Goal: Information Seeking & Learning: Learn about a topic

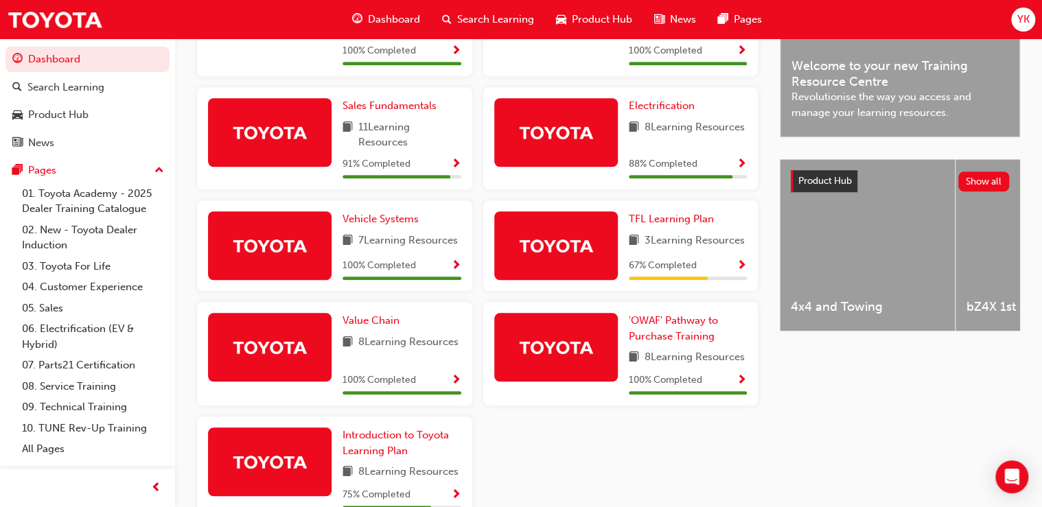
scroll to position [439, 0]
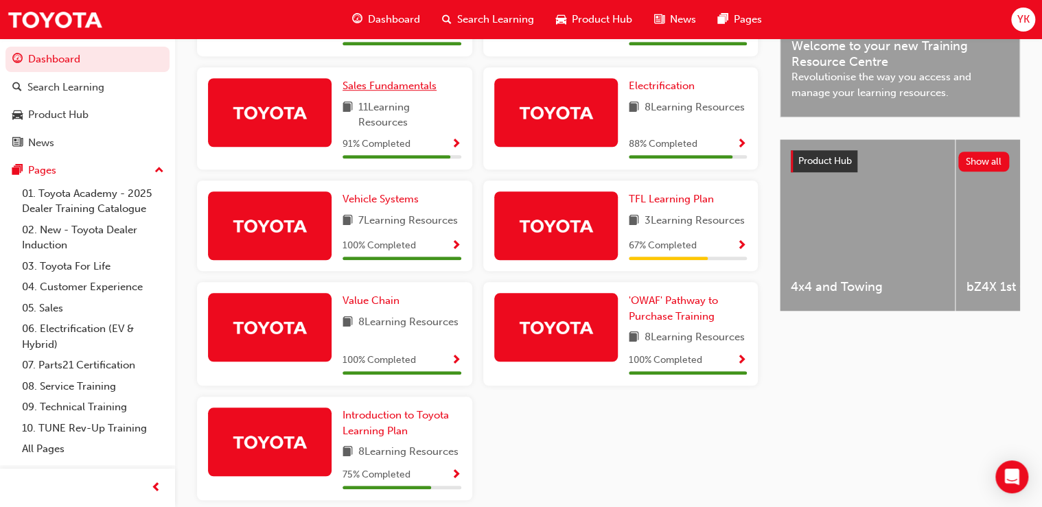
click at [379, 92] on span "Sales Fundamentals" at bounding box center [390, 86] width 94 height 12
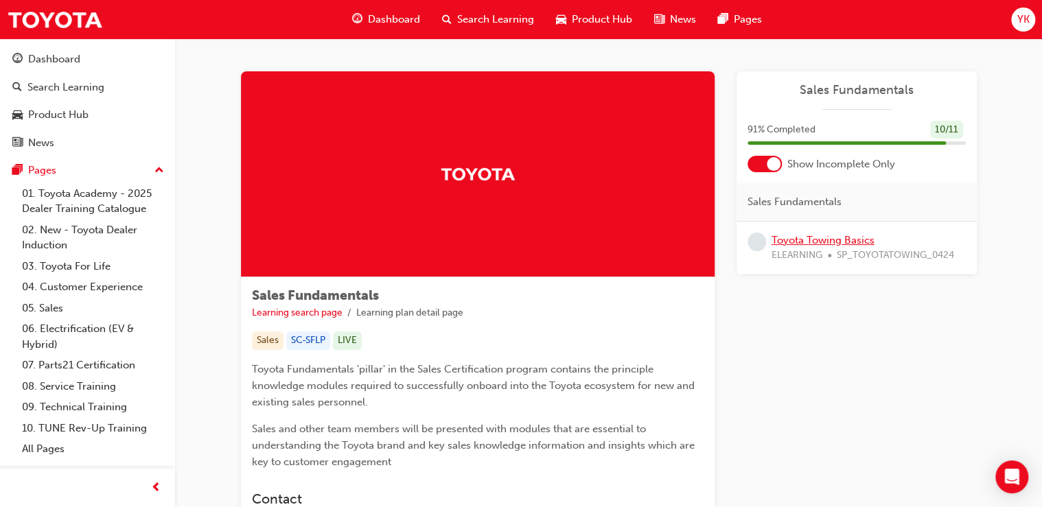
click at [825, 239] on link "Toyota Towing Basics" at bounding box center [823, 240] width 103 height 12
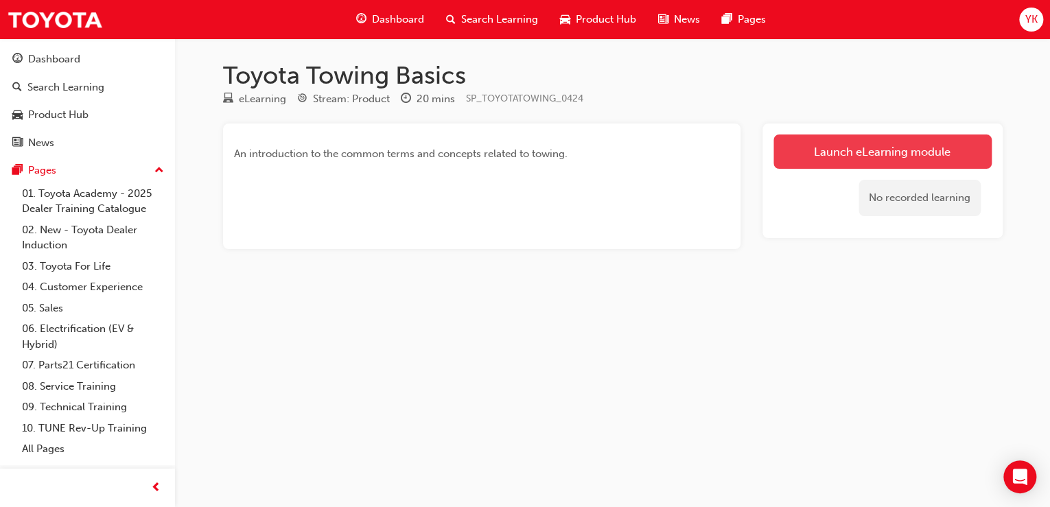
click at [873, 157] on link "Launch eLearning module" at bounding box center [883, 152] width 218 height 34
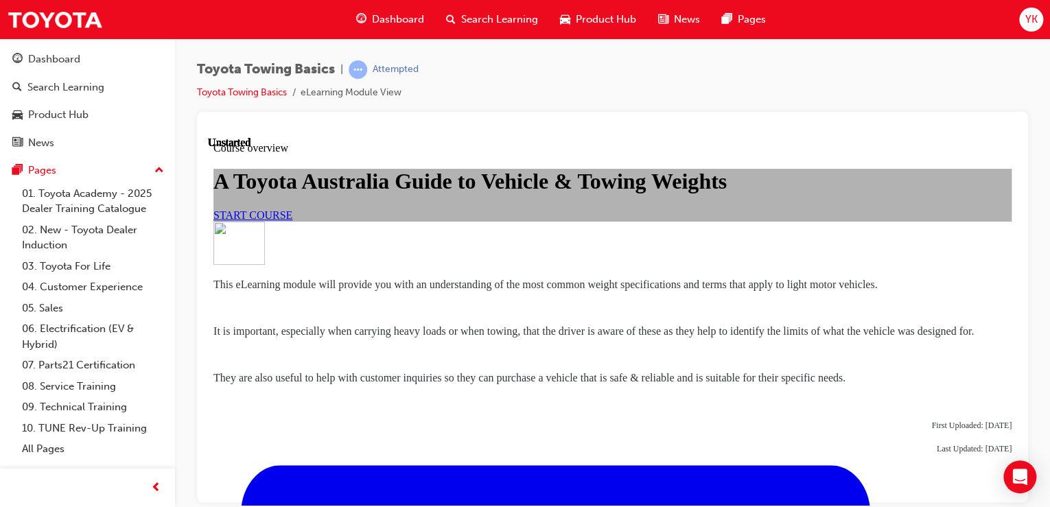
click at [292, 220] on span "START COURSE" at bounding box center [252, 215] width 79 height 12
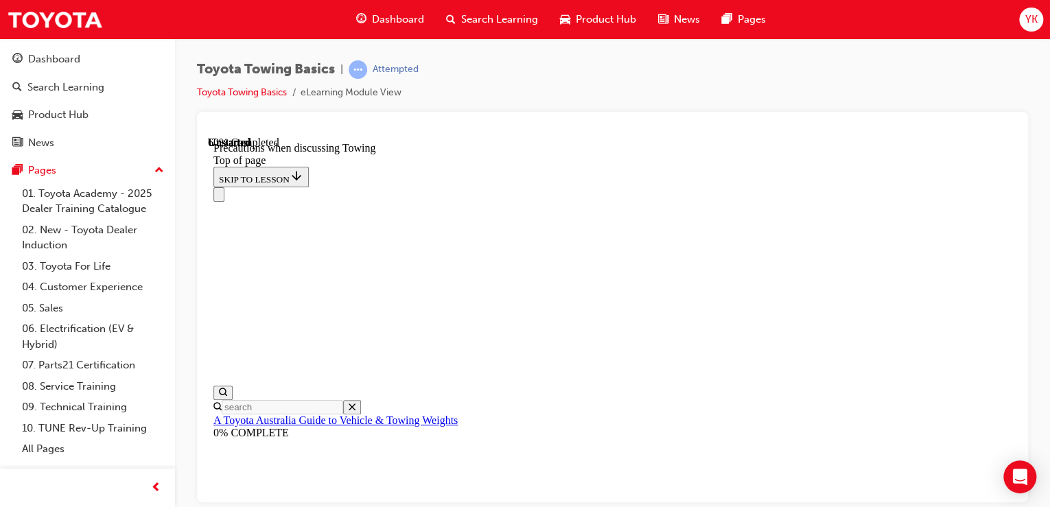
scroll to position [921, 0]
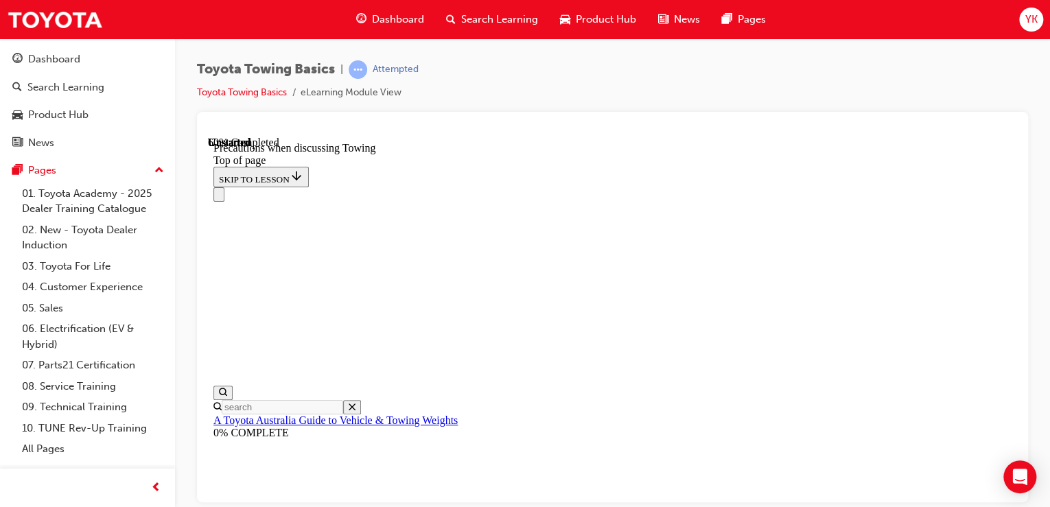
scroll to position [1251, 0]
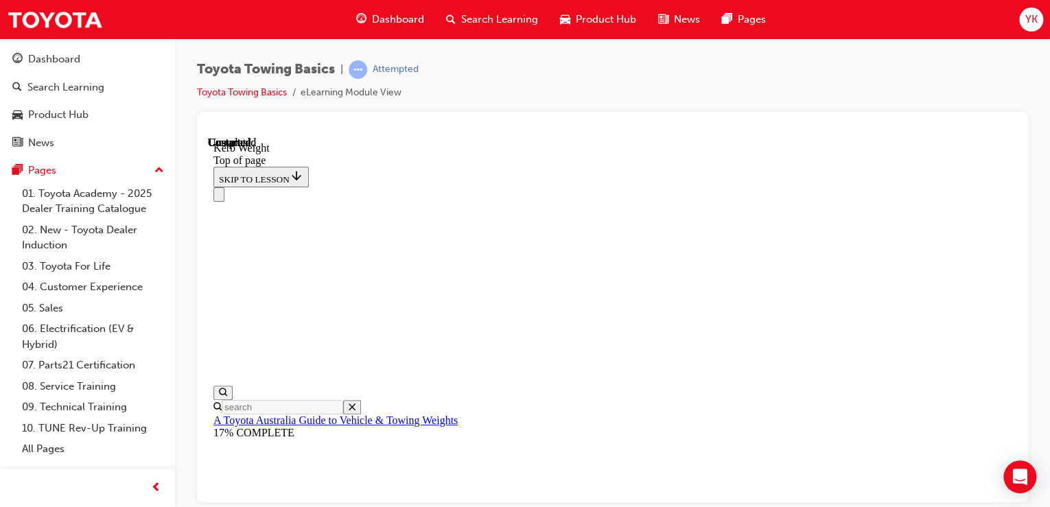
scroll to position [637, 0]
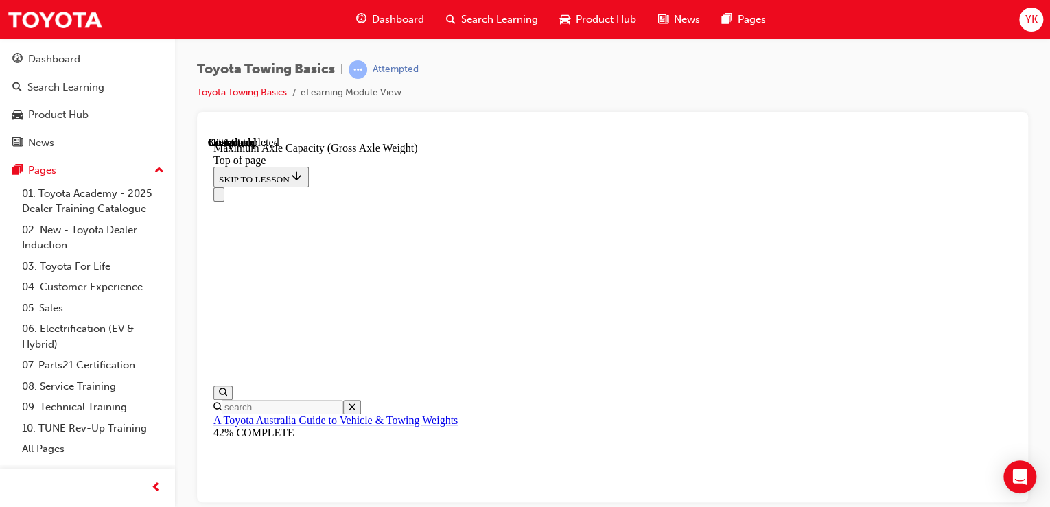
scroll to position [1276, 0]
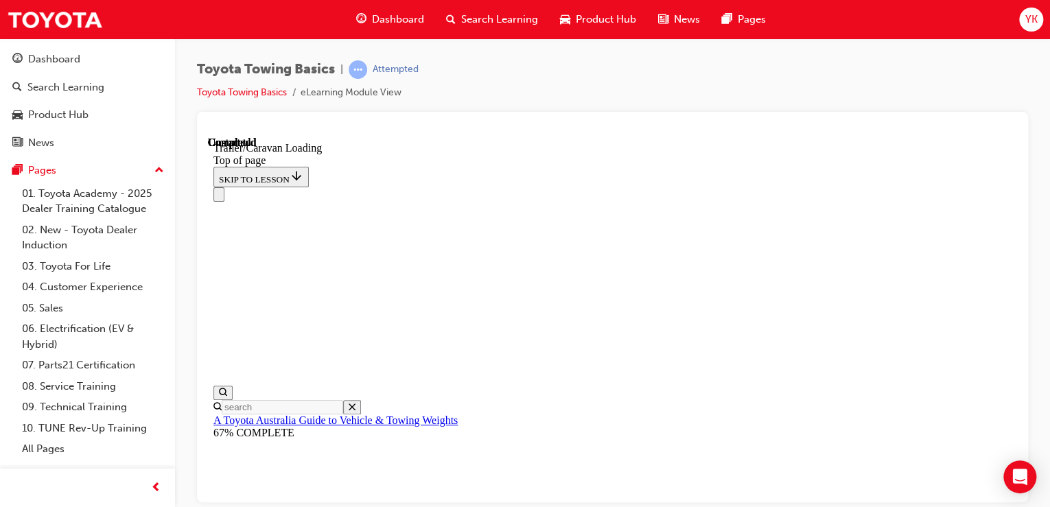
scroll to position [2070, 0]
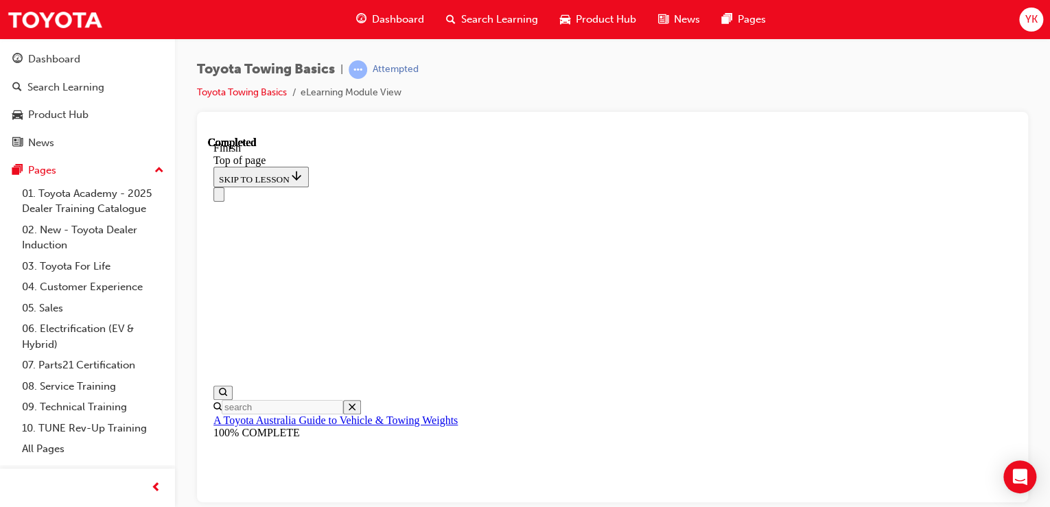
scroll to position [363, 0]
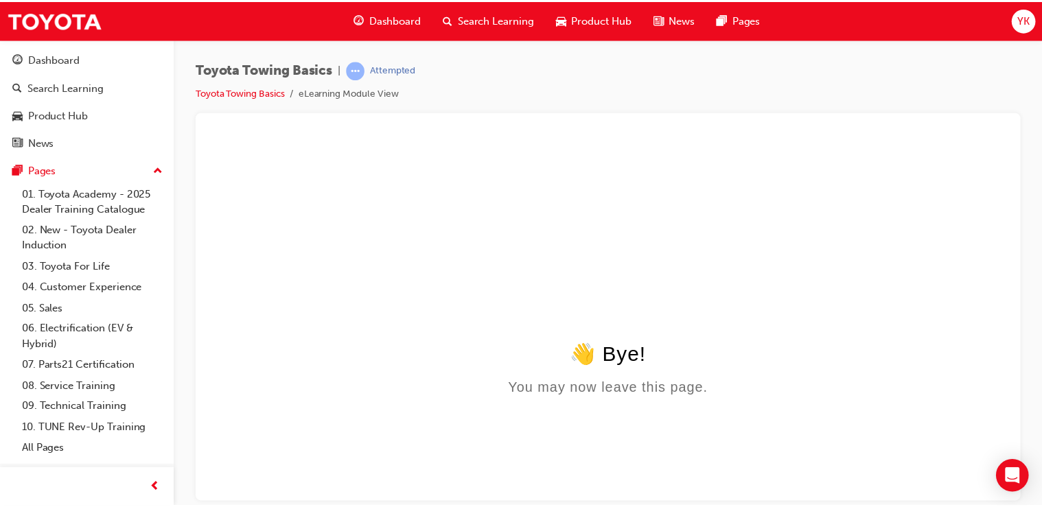
scroll to position [0, 0]
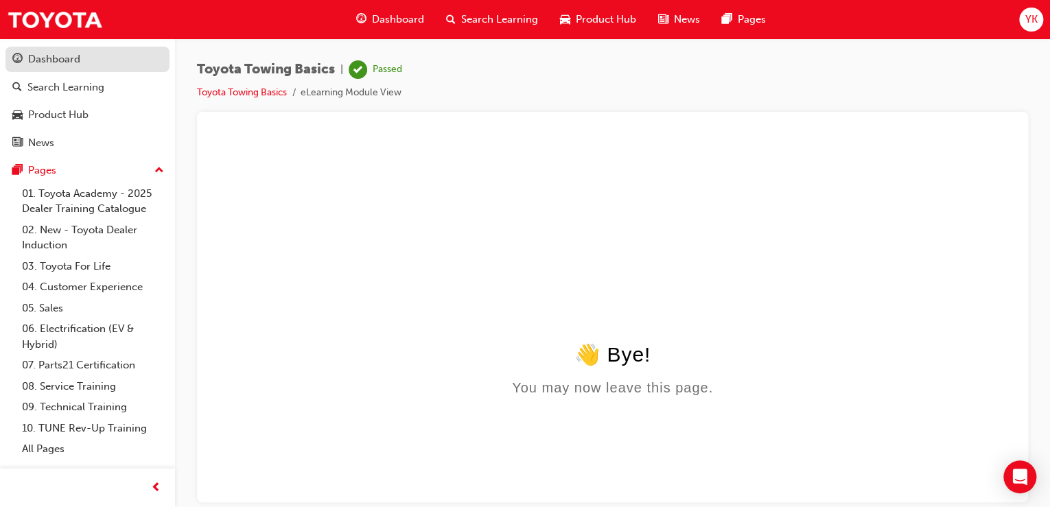
click at [62, 64] on div "Dashboard" at bounding box center [54, 59] width 52 height 16
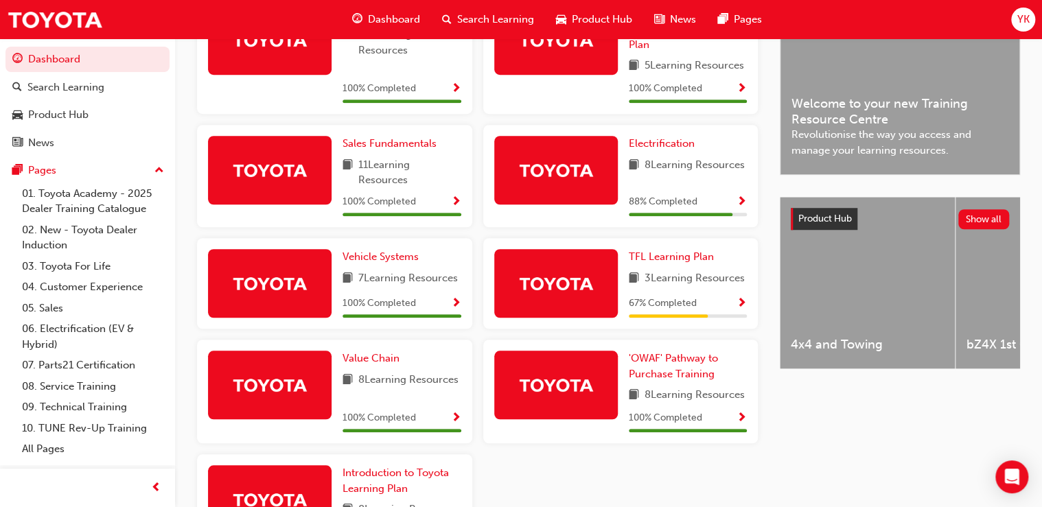
scroll to position [384, 0]
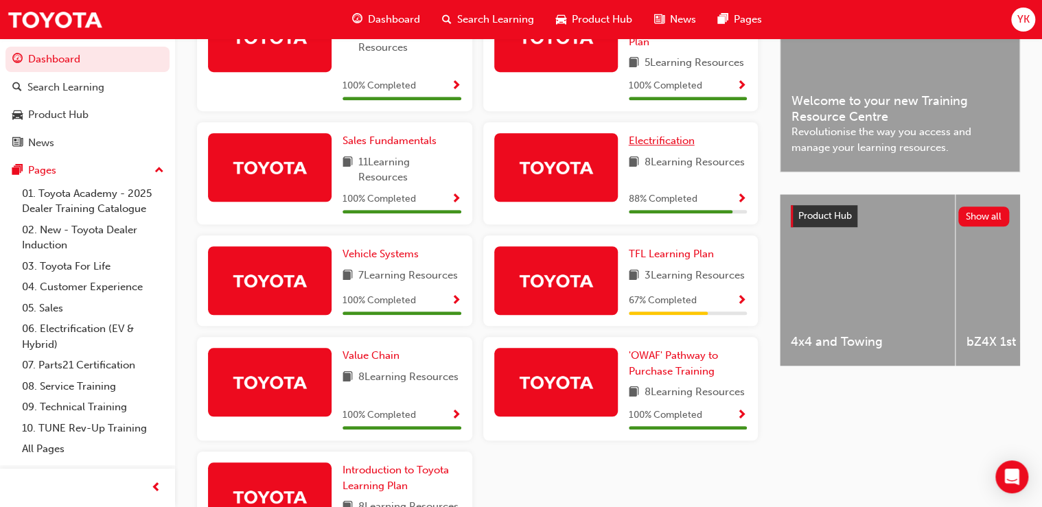
click at [657, 146] on span "Electrification" at bounding box center [662, 141] width 66 height 12
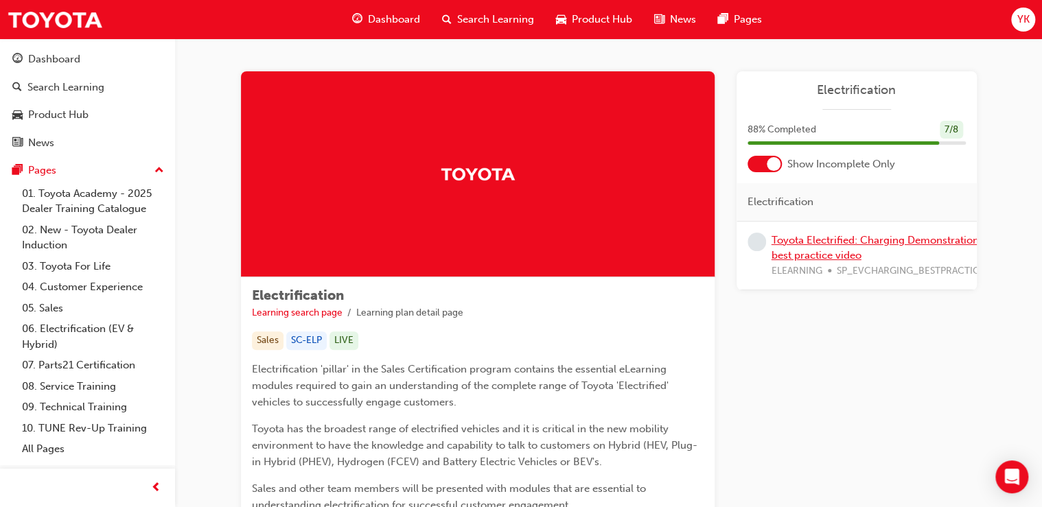
click at [823, 239] on link "Toyota Electrified: Charging Demonstration best practice video" at bounding box center [875, 248] width 207 height 28
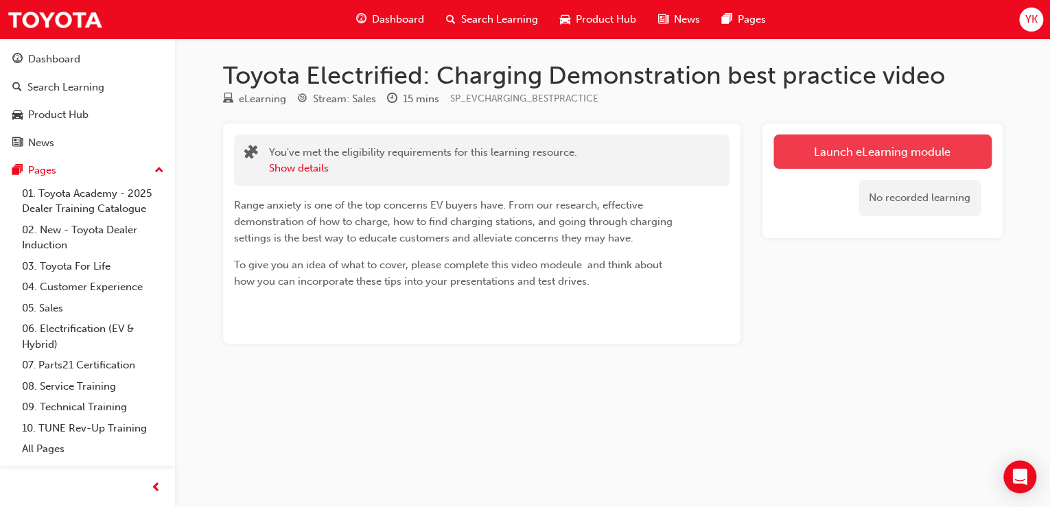
click at [825, 155] on link "Launch eLearning module" at bounding box center [883, 152] width 218 height 34
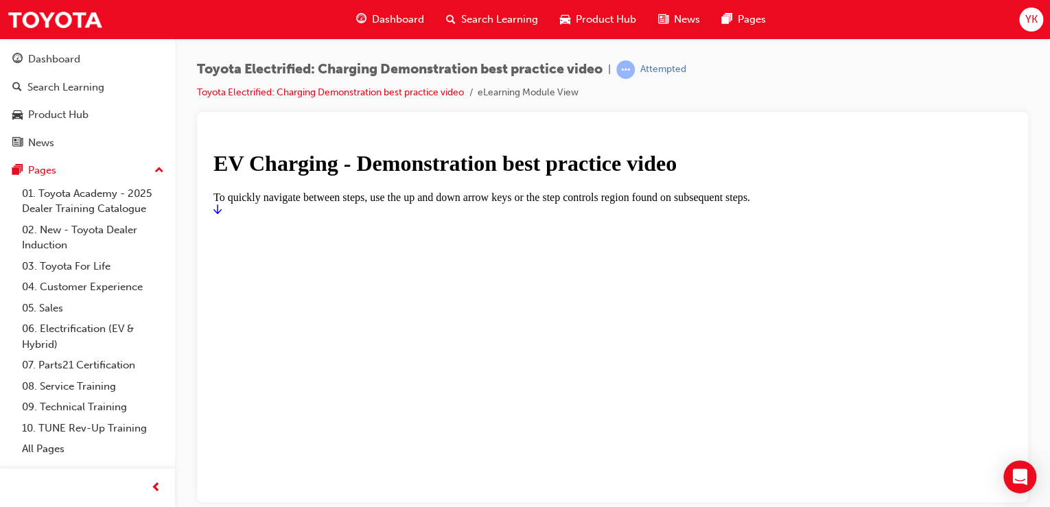
click at [222, 214] on icon "Start" at bounding box center [217, 208] width 8 height 11
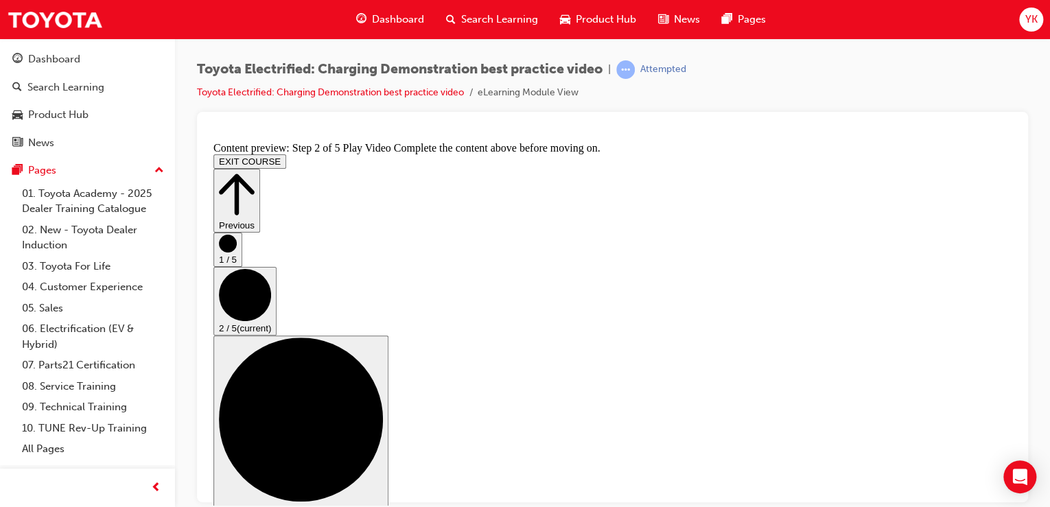
scroll to position [194, 0]
drag, startPoint x: 286, startPoint y: 478, endPoint x: 783, endPoint y: 476, distance: 497.7
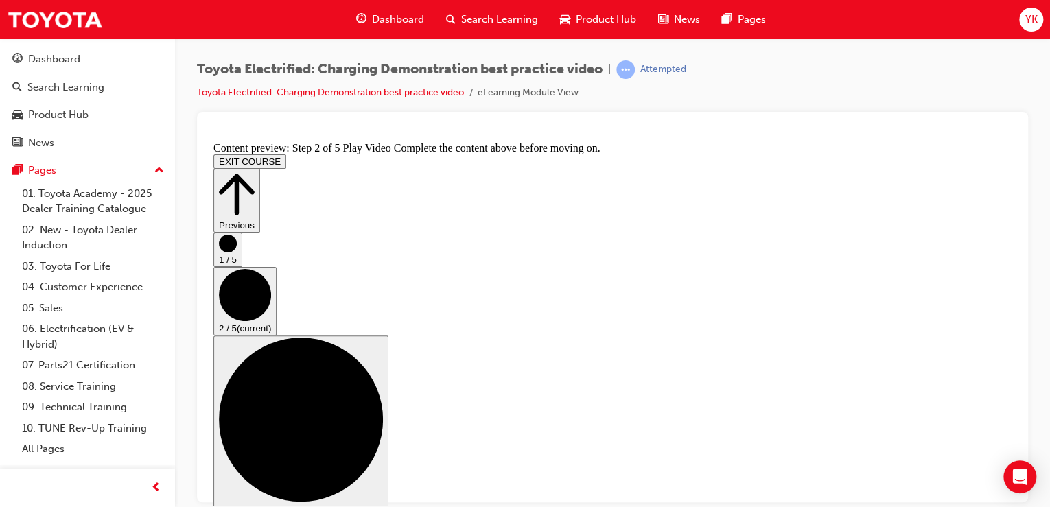
drag, startPoint x: 288, startPoint y: 479, endPoint x: 269, endPoint y: 475, distance: 19.7
click at [859, 102] on div "Toyota Electrified: Charging Demonstration best practice video | Attempted Toyo…" at bounding box center [612, 85] width 831 height 51
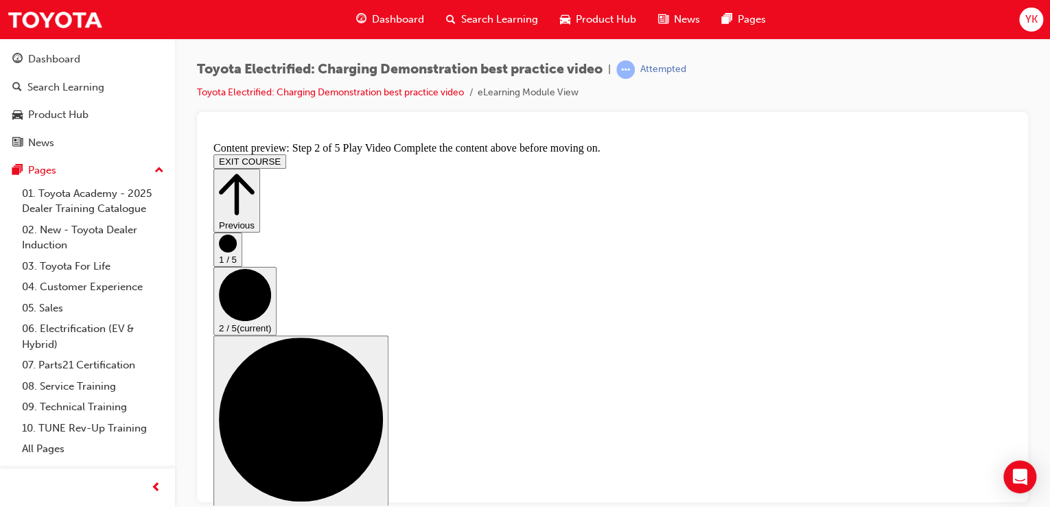
click at [666, 70] on div "Attempted" at bounding box center [663, 69] width 46 height 13
click at [569, 110] on div "Toyota Electrified: Charging Demonstration best practice video | Attempted Toyo…" at bounding box center [612, 85] width 831 height 51
click at [286, 154] on button "EXIT COURSE" at bounding box center [249, 161] width 73 height 14
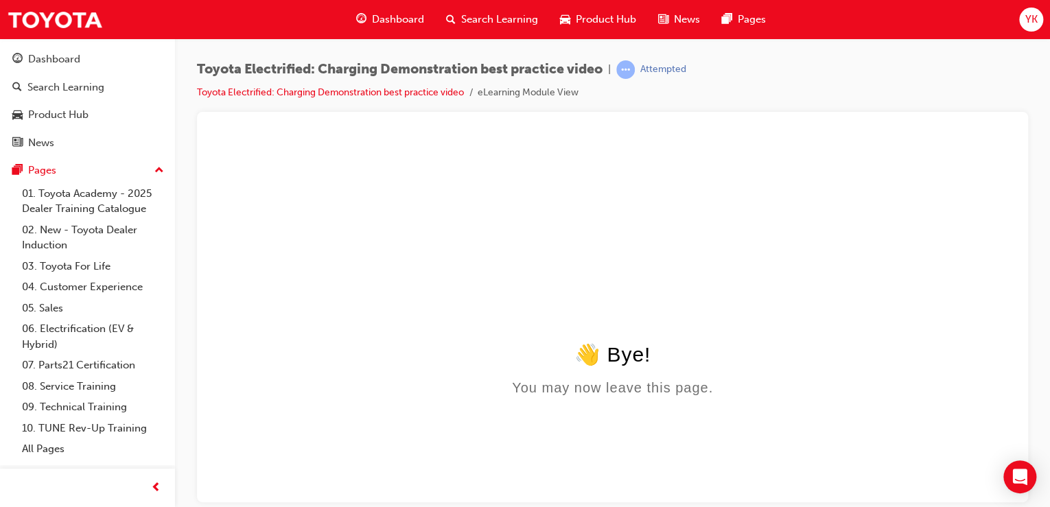
scroll to position [0, 0]
click at [66, 60] on div "Dashboard" at bounding box center [54, 59] width 52 height 16
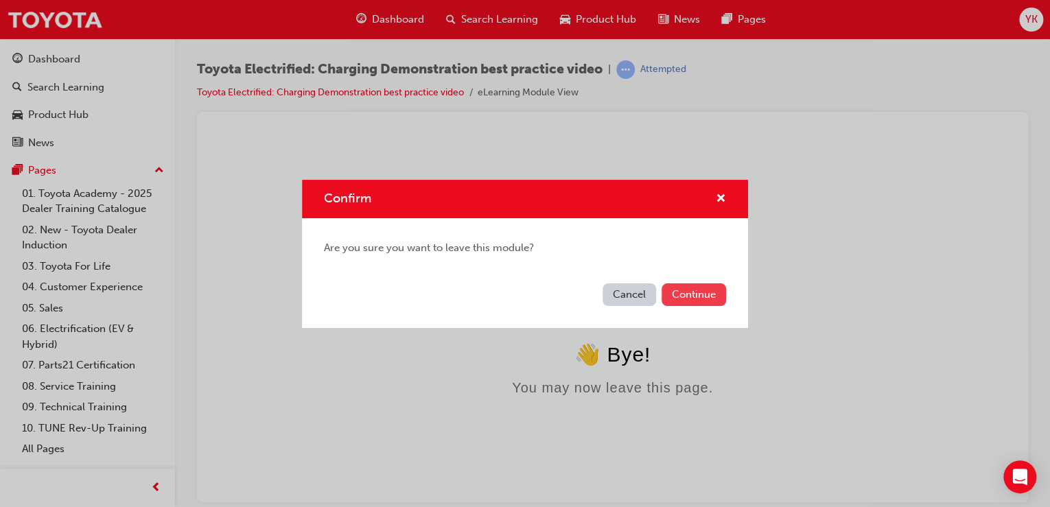
click at [694, 294] on button "Continue" at bounding box center [694, 295] width 65 height 23
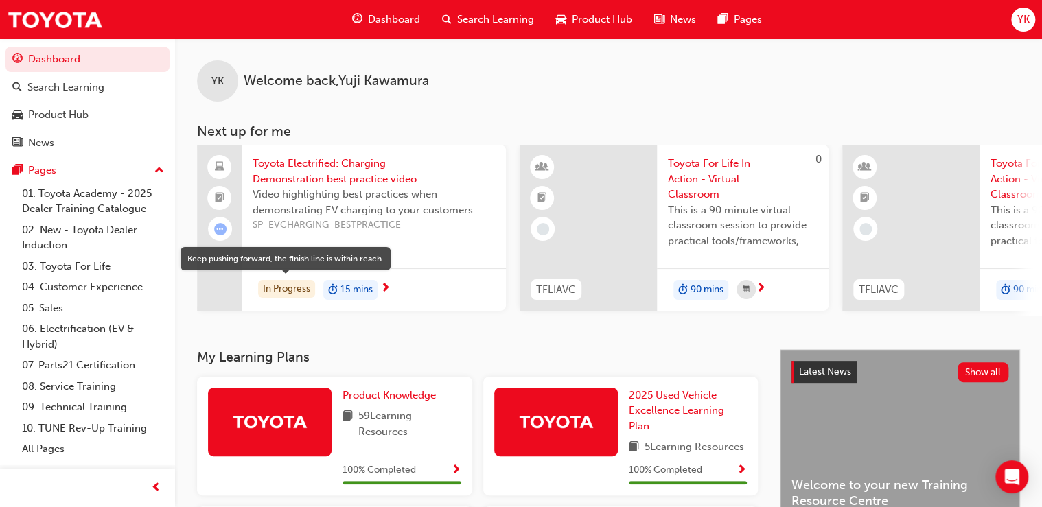
click at [290, 283] on div "In Progress" at bounding box center [286, 289] width 57 height 19
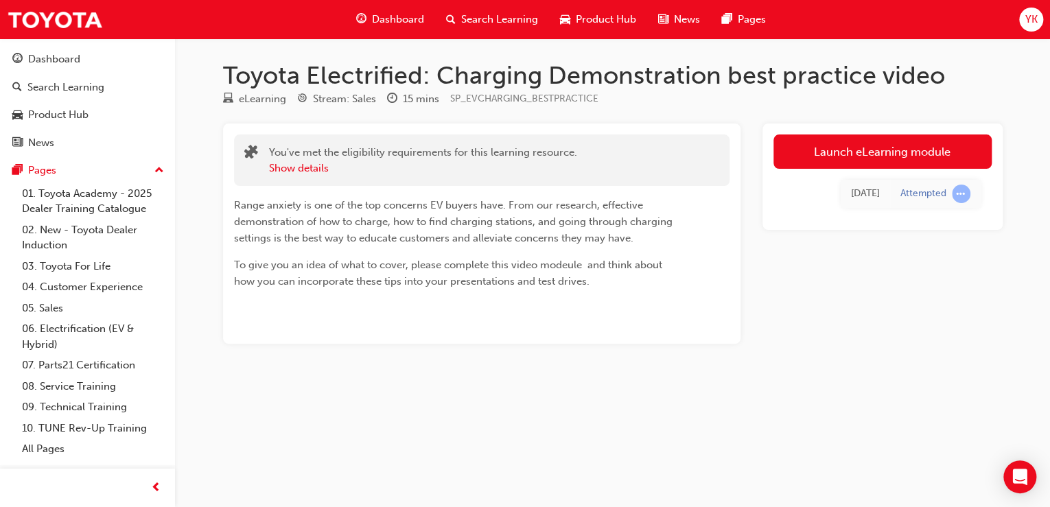
click at [868, 192] on div "[DATE]" at bounding box center [865, 194] width 29 height 16
click at [883, 154] on link "Launch eLearning module" at bounding box center [883, 152] width 218 height 34
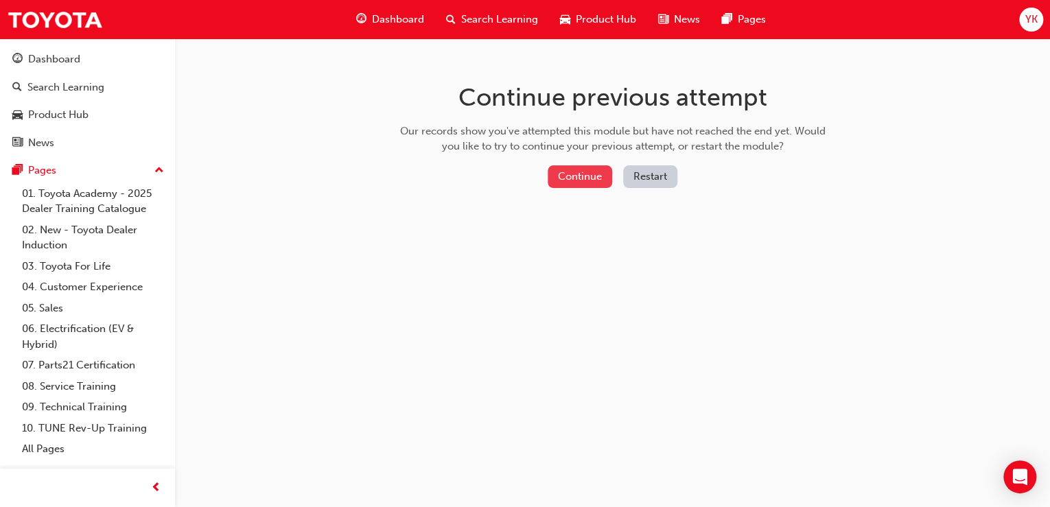
click at [579, 176] on button "Continue" at bounding box center [580, 176] width 65 height 23
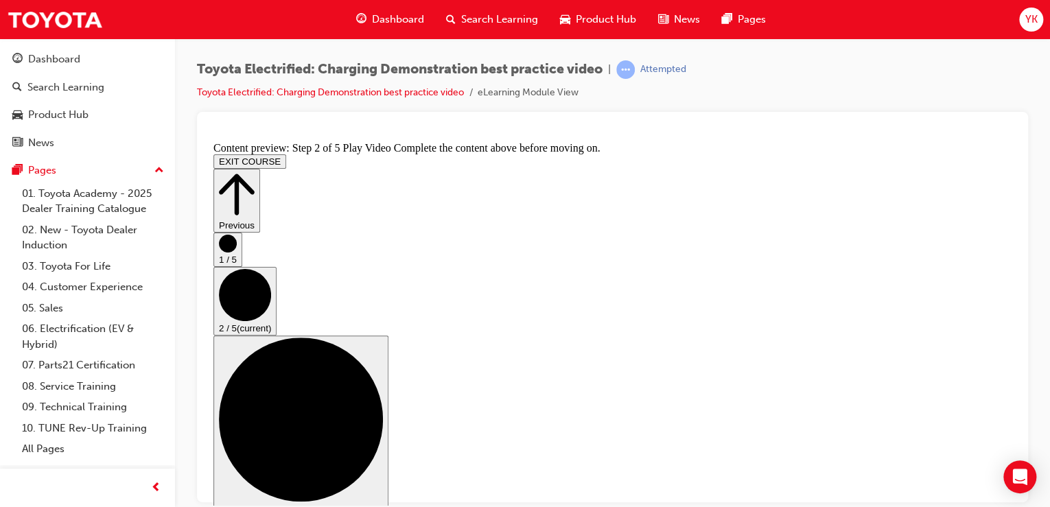
click at [286, 154] on button "EXIT COURSE" at bounding box center [249, 161] width 73 height 14
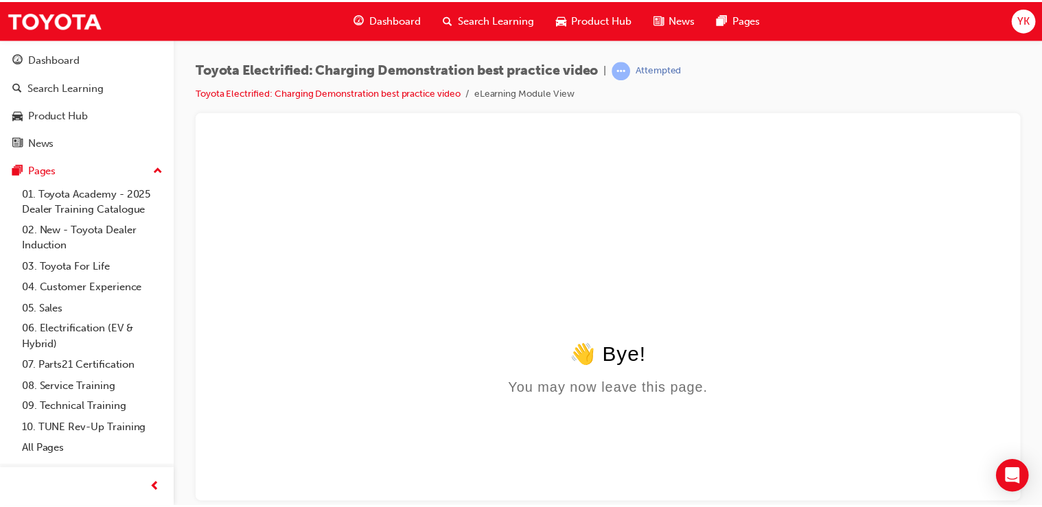
scroll to position [0, 0]
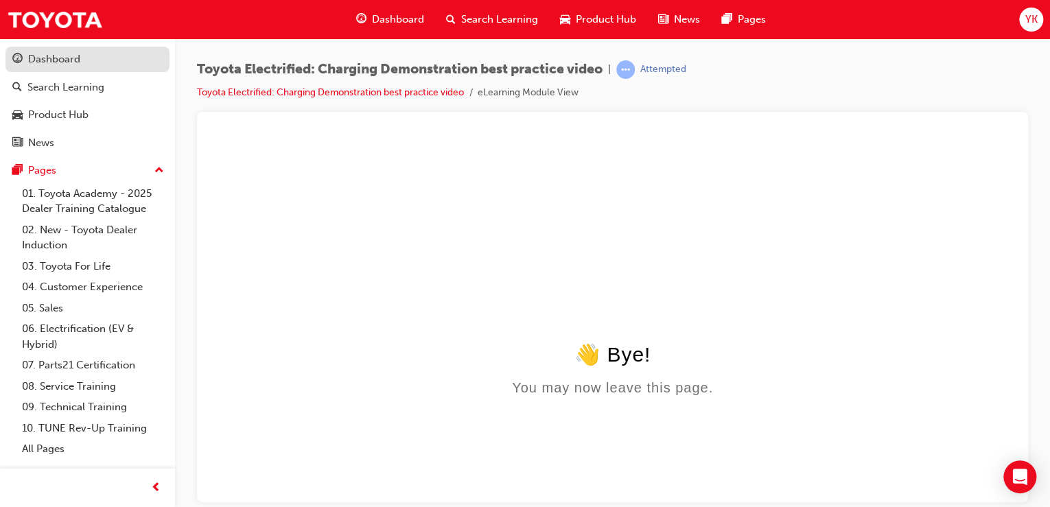
click at [56, 52] on div "Dashboard" at bounding box center [54, 59] width 52 height 16
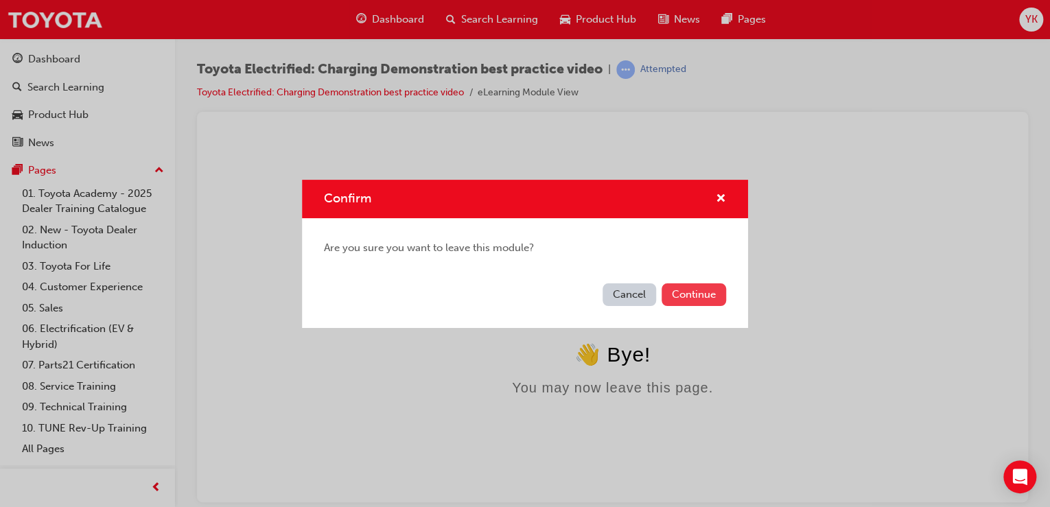
click at [683, 296] on button "Continue" at bounding box center [694, 295] width 65 height 23
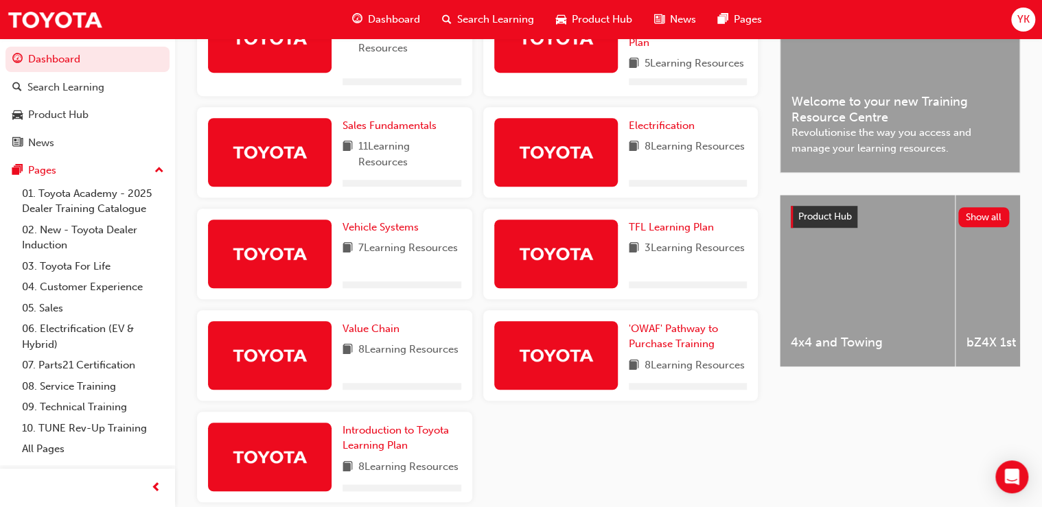
scroll to position [384, 0]
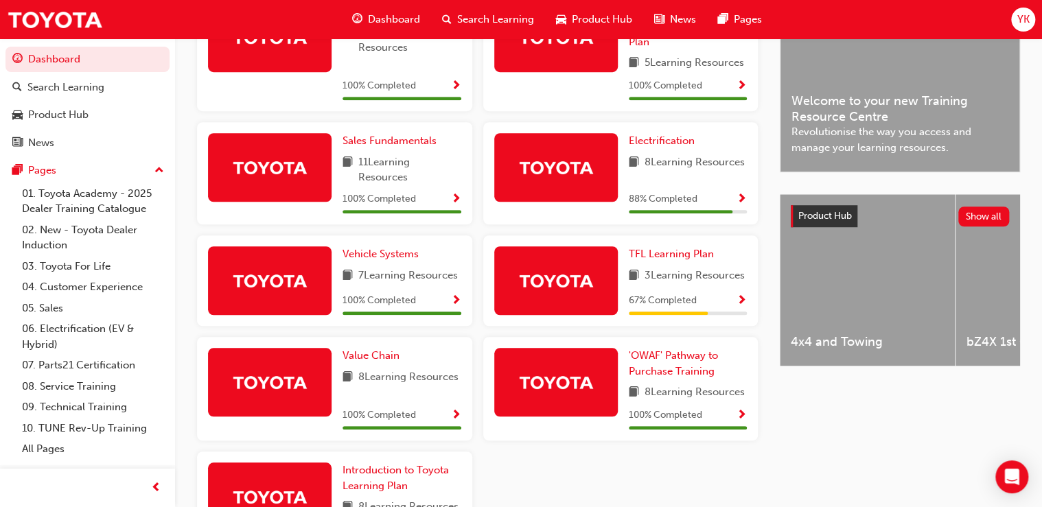
click at [582, 178] on img at bounding box center [556, 167] width 76 height 24
click at [660, 141] on span "Electrification" at bounding box center [662, 141] width 66 height 12
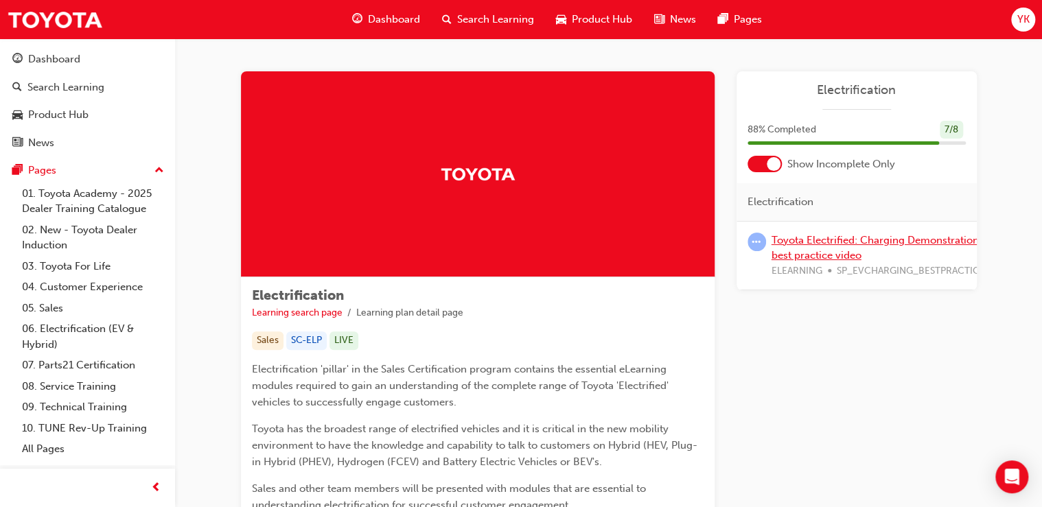
click at [822, 241] on link "Toyota Electrified: Charging Demonstration best practice video" at bounding box center [875, 248] width 207 height 28
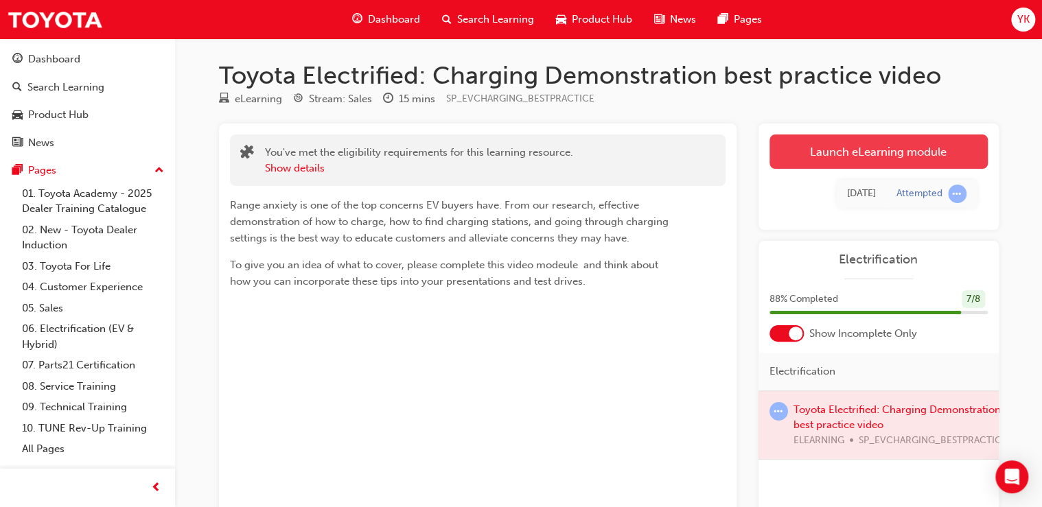
click at [891, 158] on link "Launch eLearning module" at bounding box center [879, 152] width 218 height 34
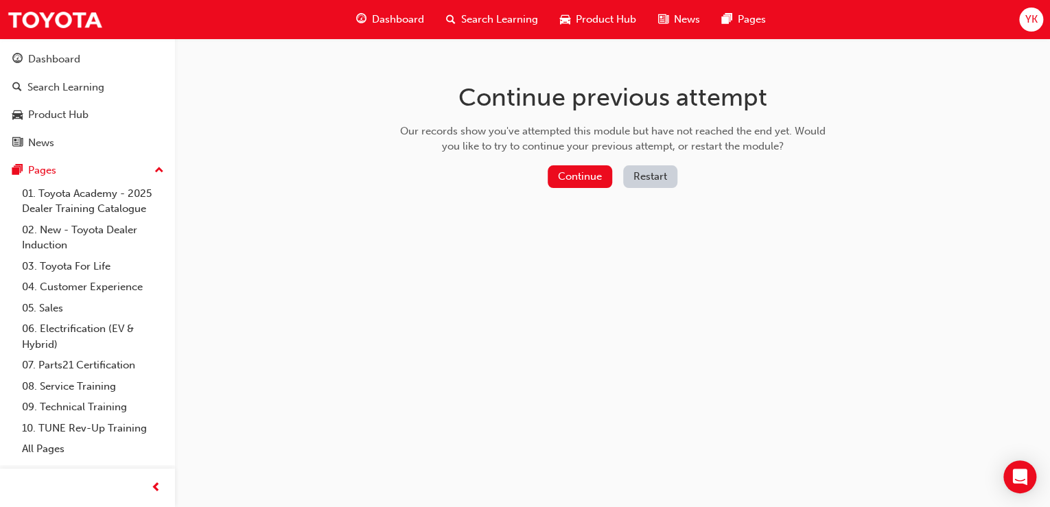
click at [662, 167] on button "Restart" at bounding box center [650, 176] width 54 height 23
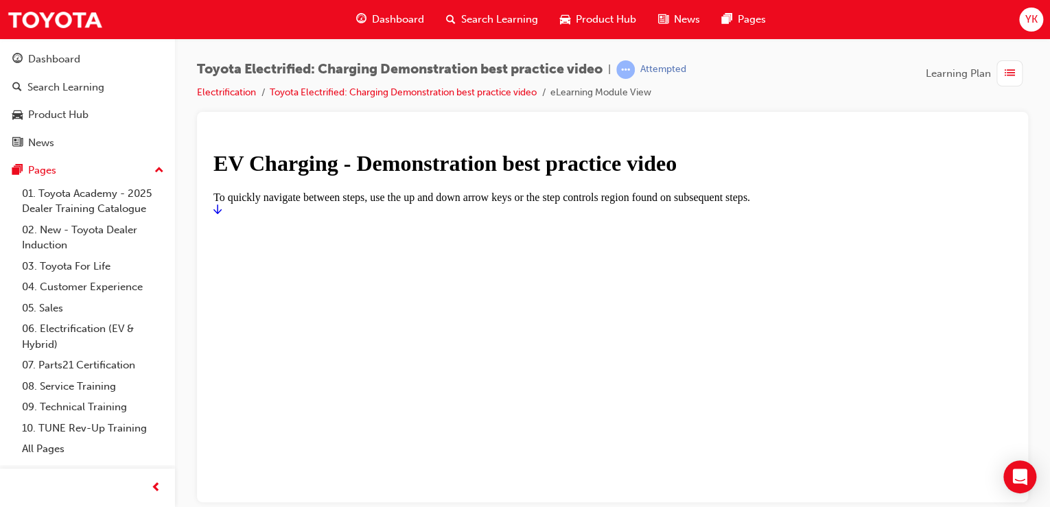
click at [222, 214] on icon "Start" at bounding box center [217, 208] width 8 height 11
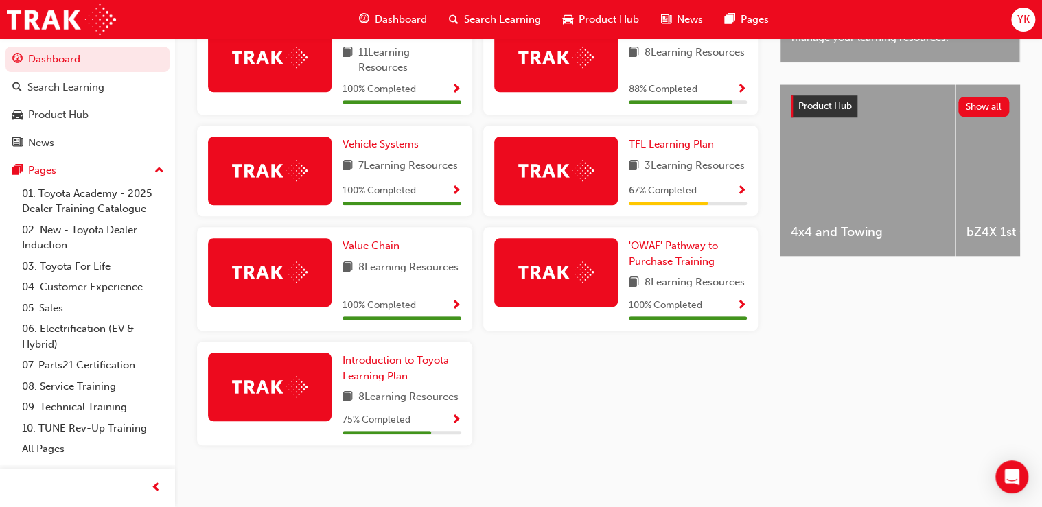
scroll to position [439, 0]
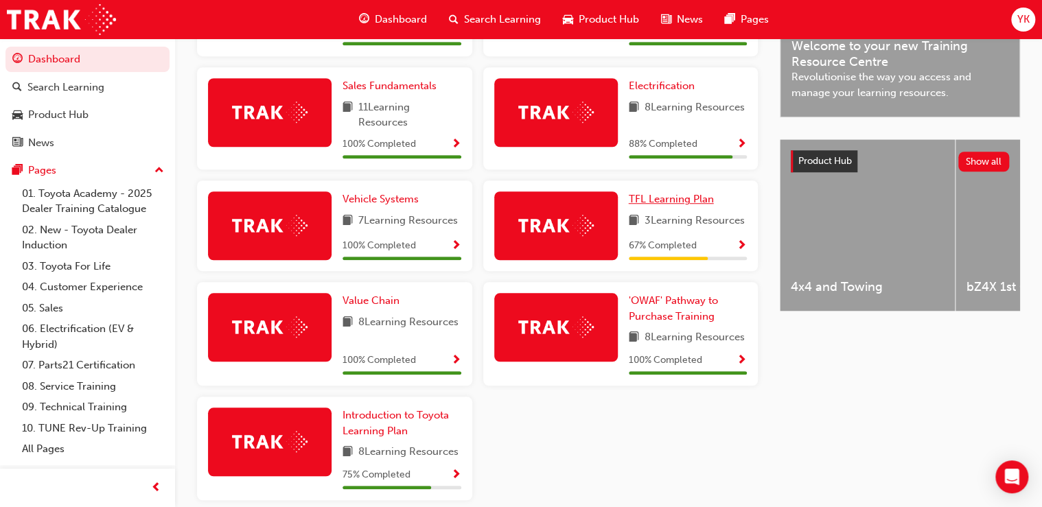
click at [675, 204] on span "TFL Learning Plan" at bounding box center [671, 199] width 85 height 12
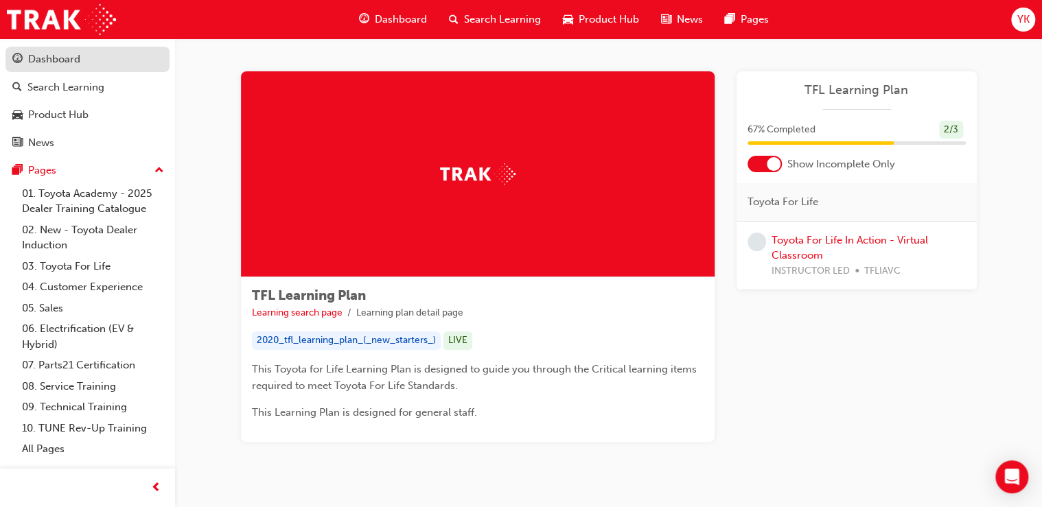
click at [51, 60] on div "Dashboard" at bounding box center [54, 59] width 52 height 16
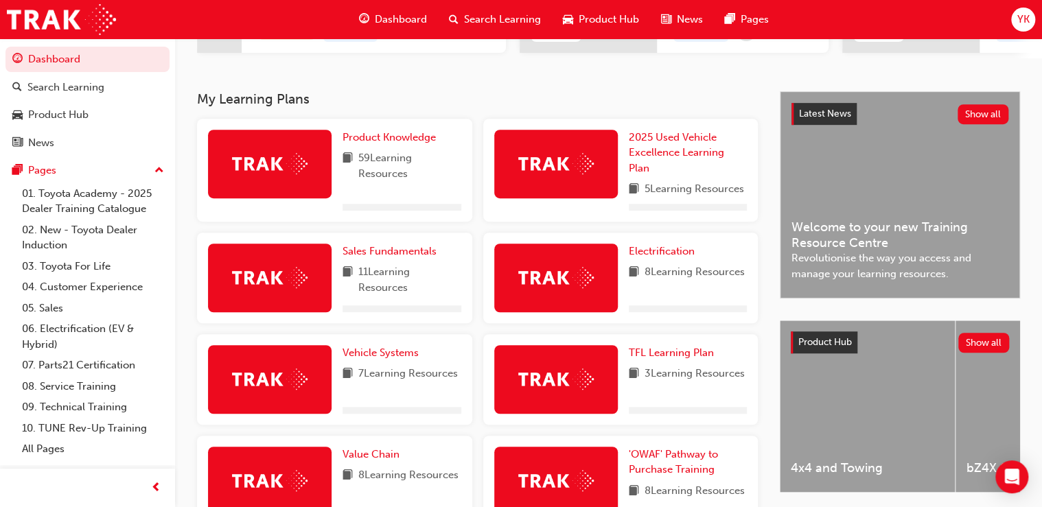
scroll to position [275, 0]
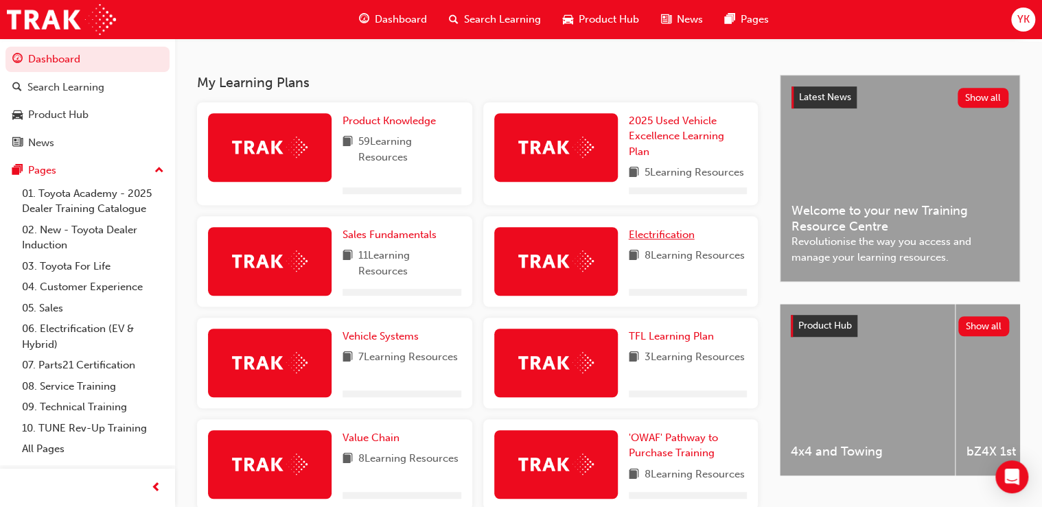
click at [655, 238] on span "Electrification" at bounding box center [662, 235] width 66 height 12
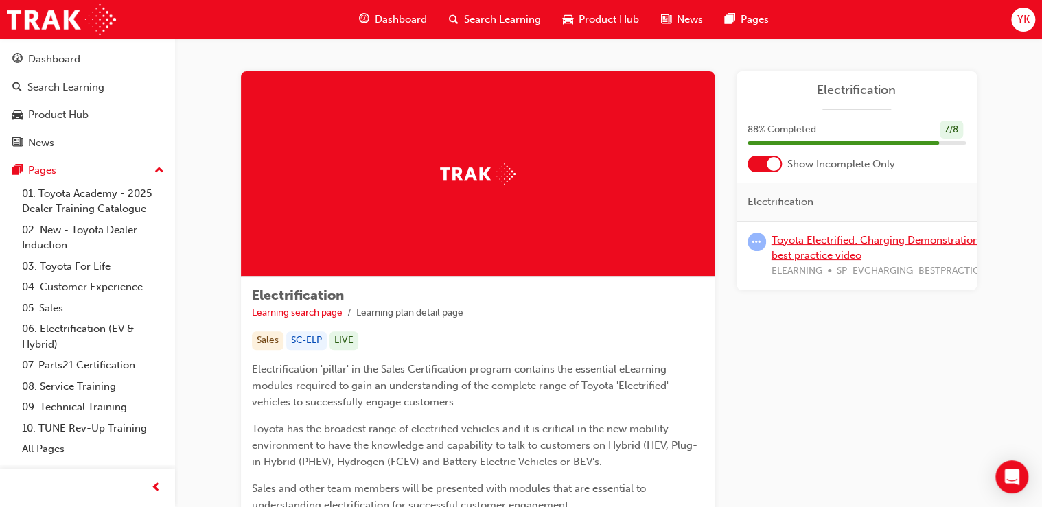
click at [807, 242] on link "Toyota Electrified: Charging Demonstration best practice video" at bounding box center [875, 248] width 207 height 28
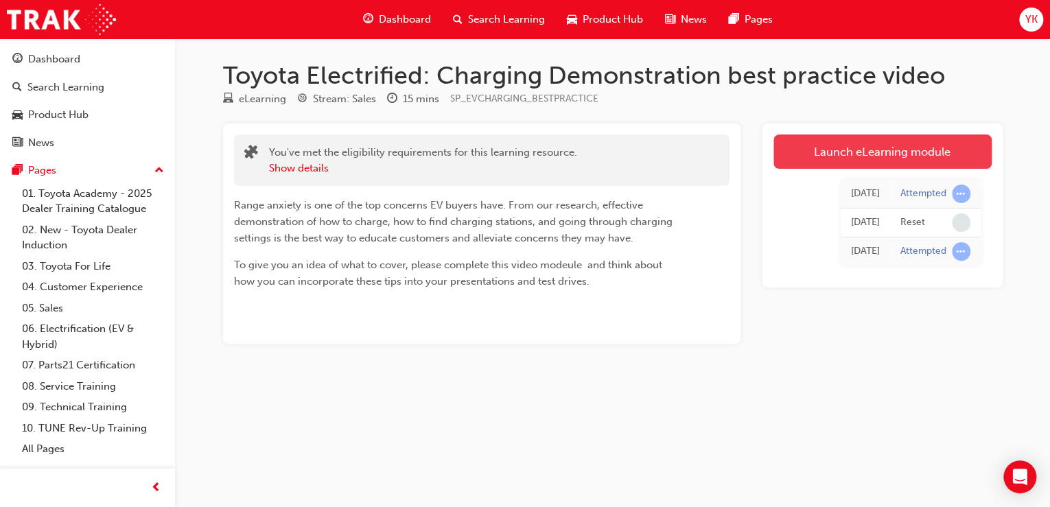
click at [880, 155] on link "Launch eLearning module" at bounding box center [883, 152] width 218 height 34
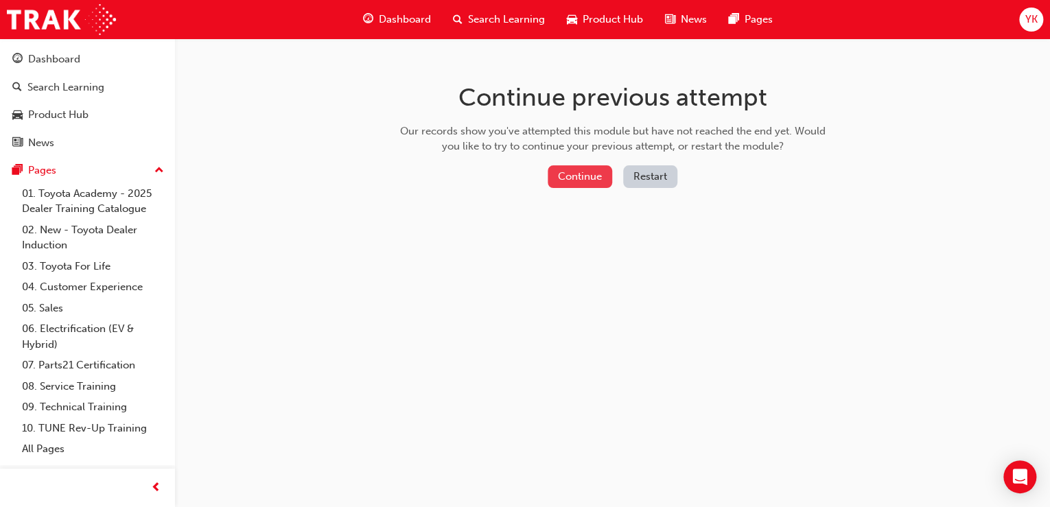
click at [588, 167] on button "Continue" at bounding box center [580, 176] width 65 height 23
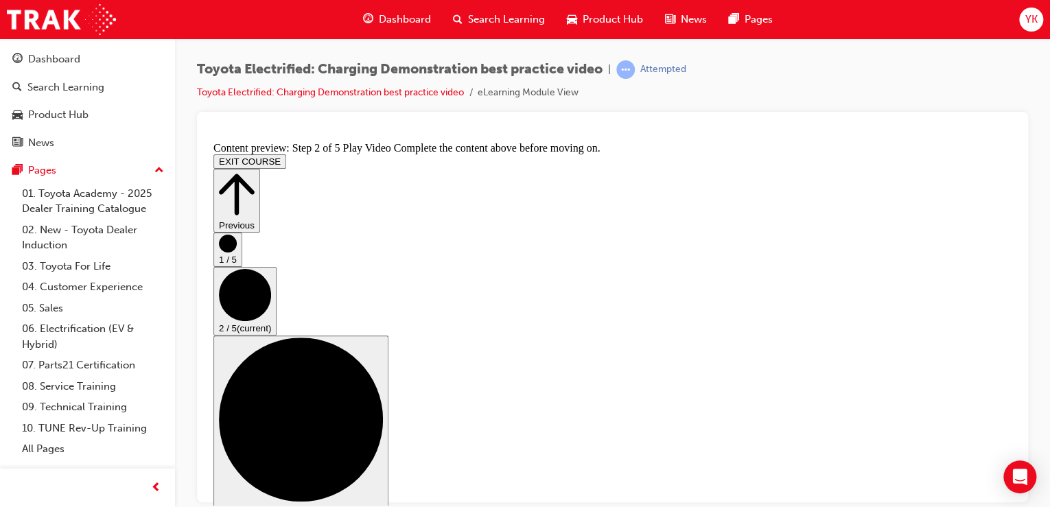
click at [836, 84] on div "Toyota Electrified: Charging Demonstration best practice video | Attempted Toyo…" at bounding box center [612, 85] width 831 height 51
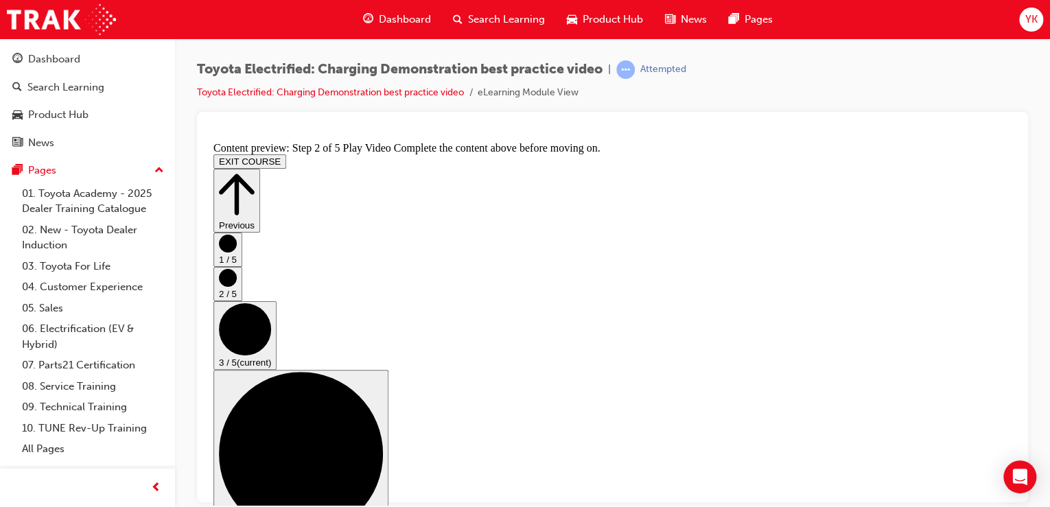
scroll to position [209, 0]
checkbox input "true"
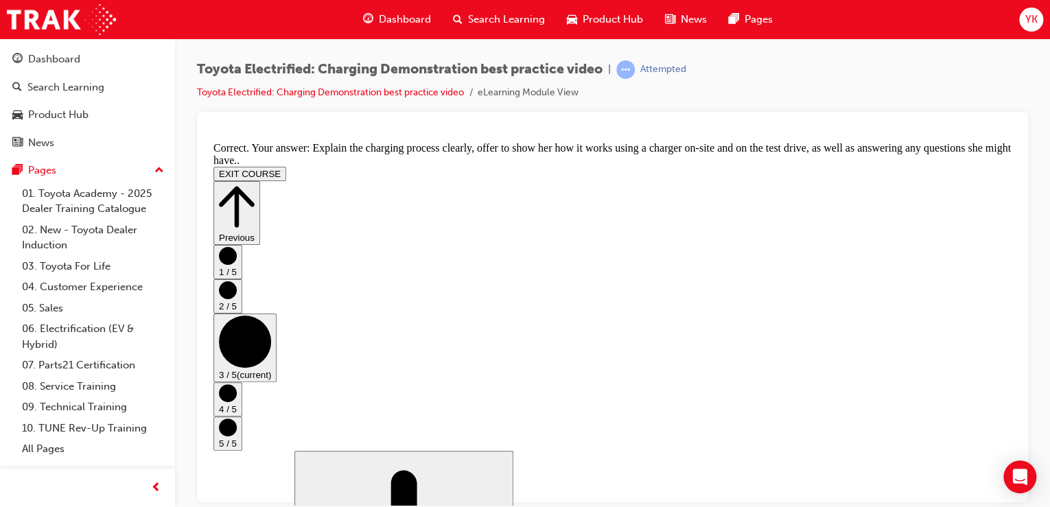
scroll to position [375, 0]
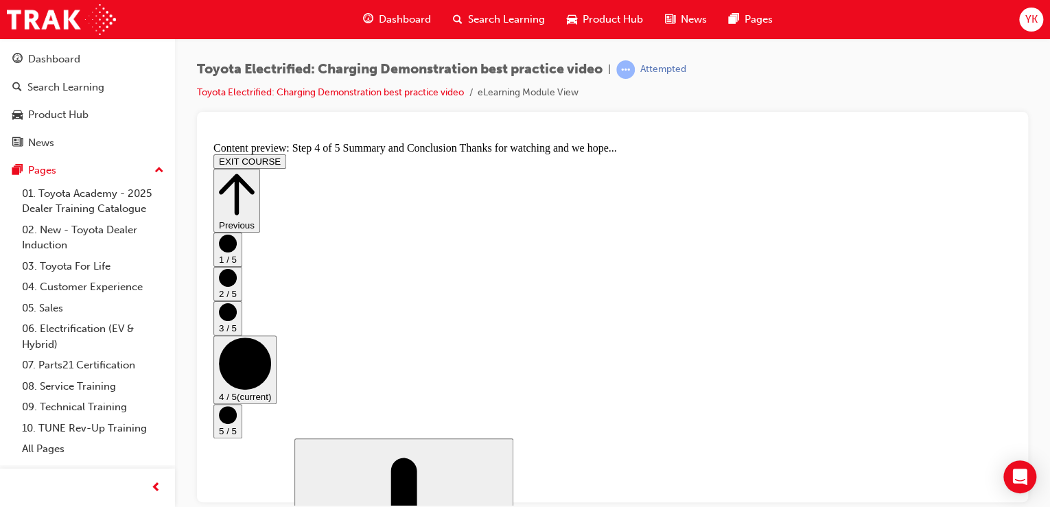
scroll to position [43, 0]
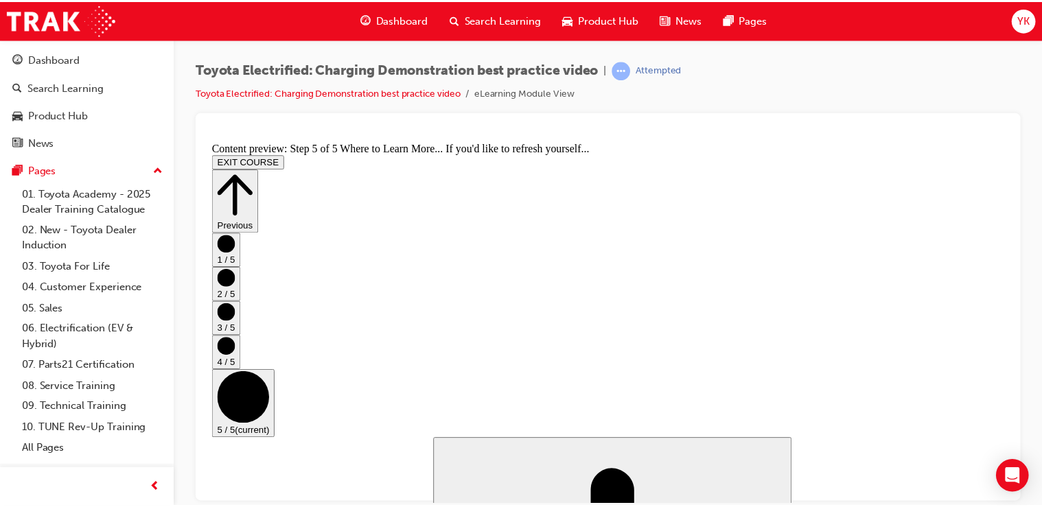
scroll to position [262, 0]
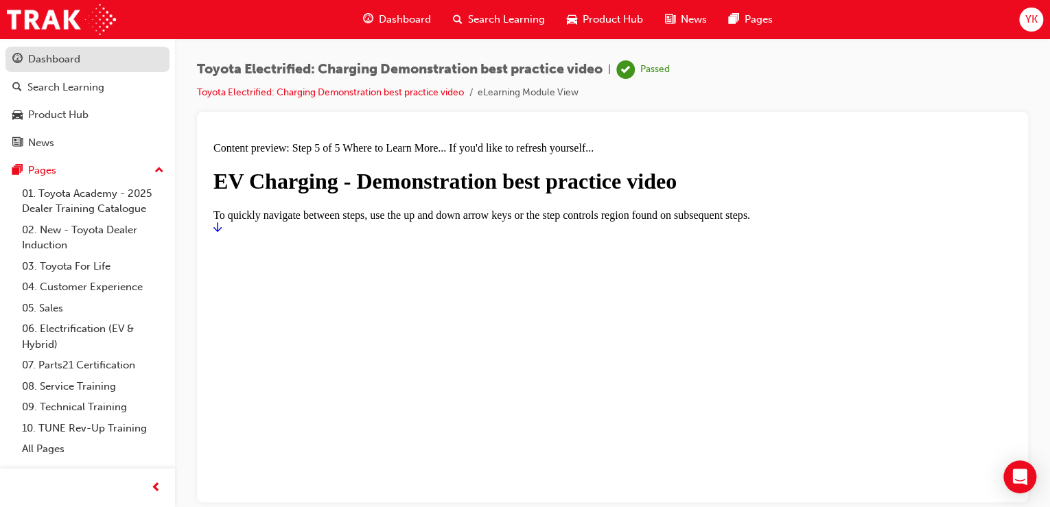
click at [49, 60] on div "Dashboard" at bounding box center [54, 59] width 52 height 16
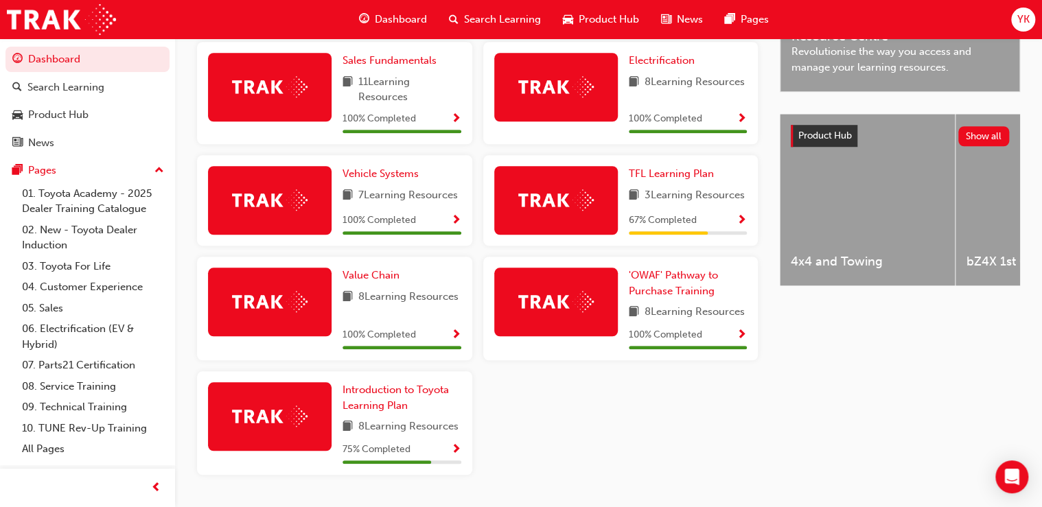
scroll to position [494, 0]
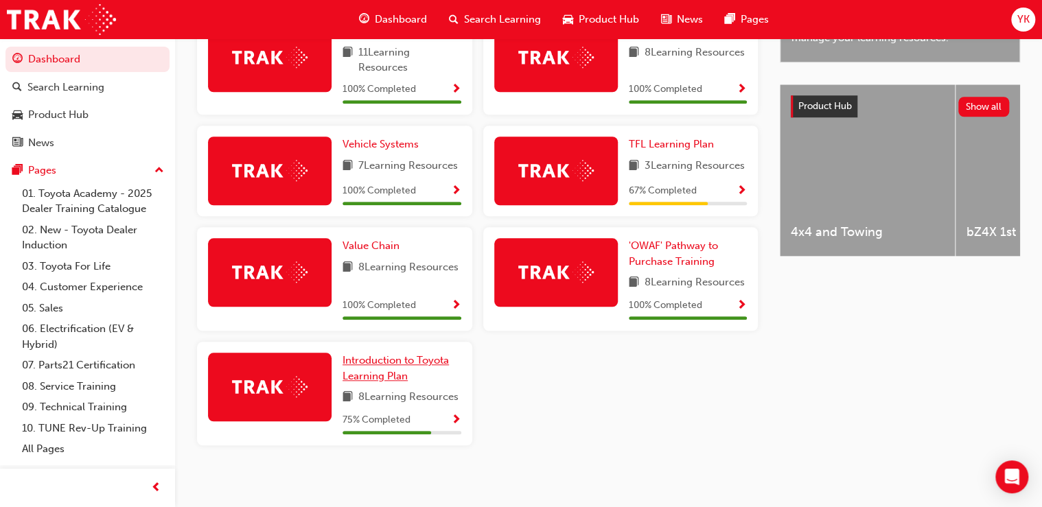
click at [387, 369] on span "Introduction to Toyota Learning Plan" at bounding box center [396, 368] width 106 height 28
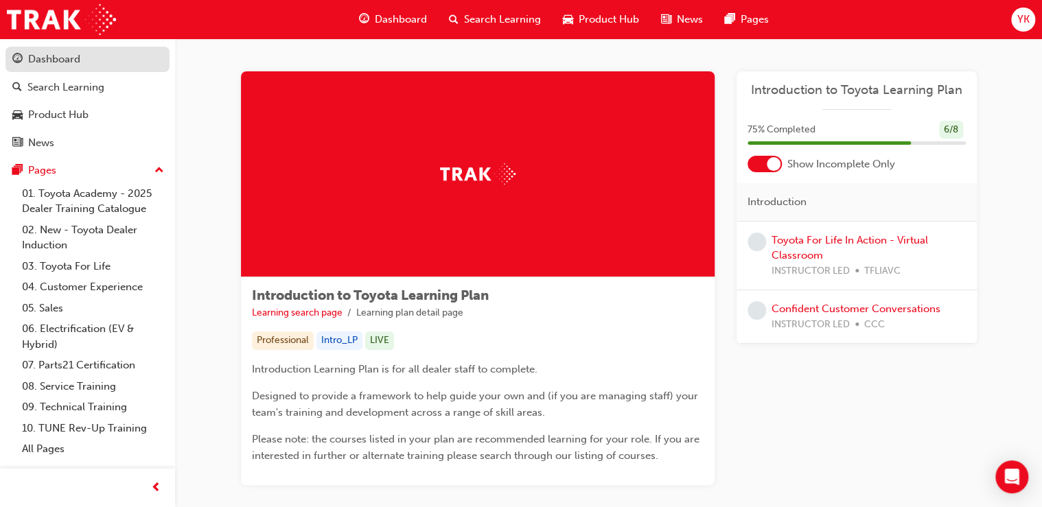
click at [58, 59] on div "Dashboard" at bounding box center [54, 59] width 52 height 16
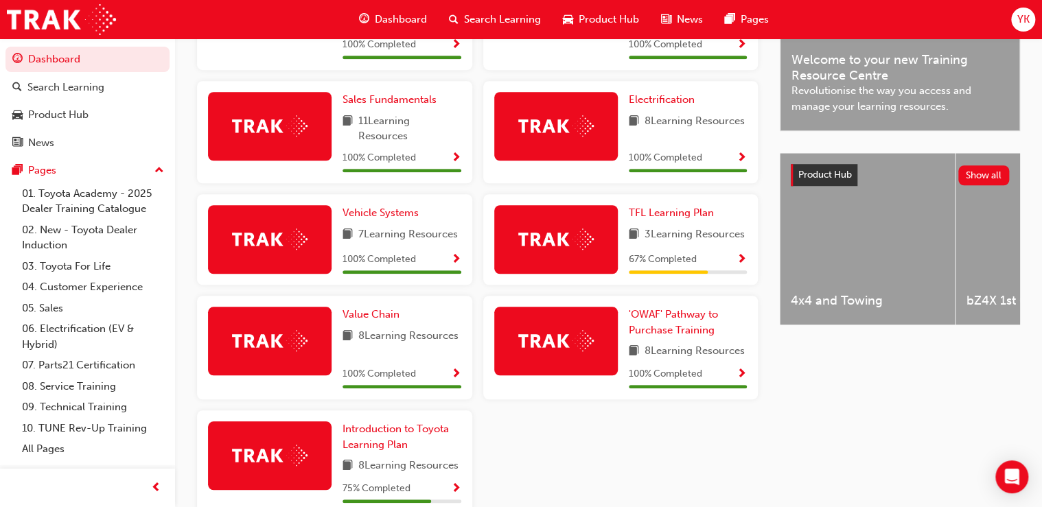
scroll to position [384, 0]
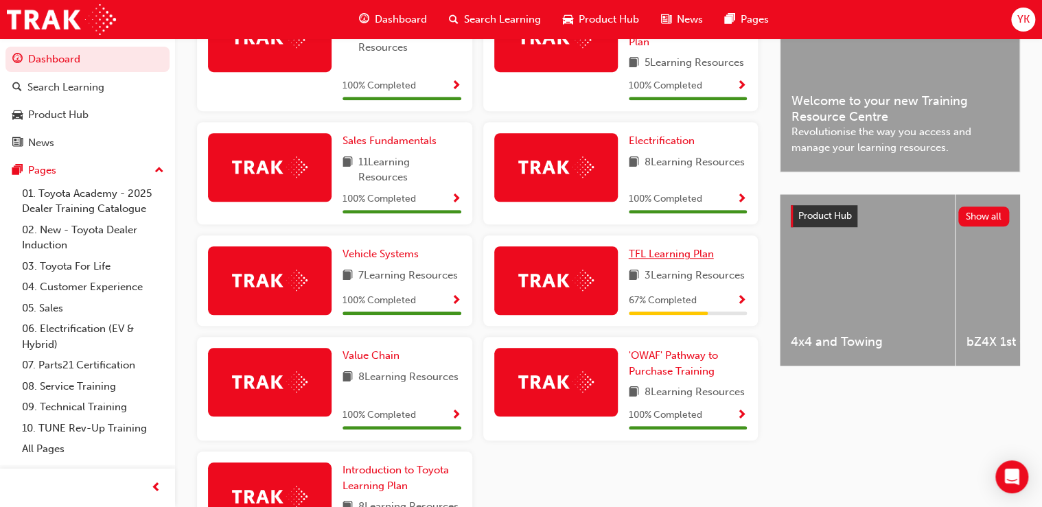
click at [667, 256] on span "TFL Learning Plan" at bounding box center [671, 254] width 85 height 12
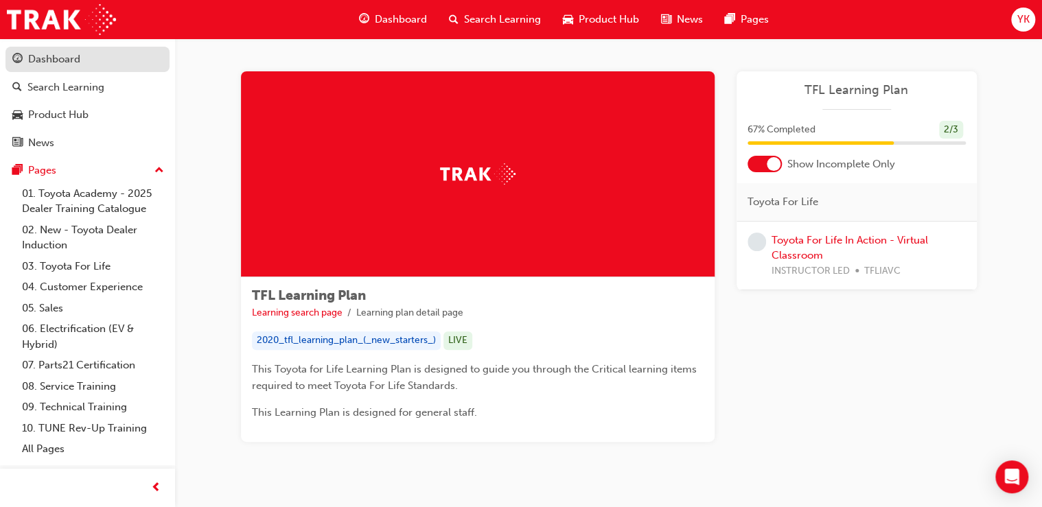
click at [56, 54] on div "Dashboard" at bounding box center [54, 59] width 52 height 16
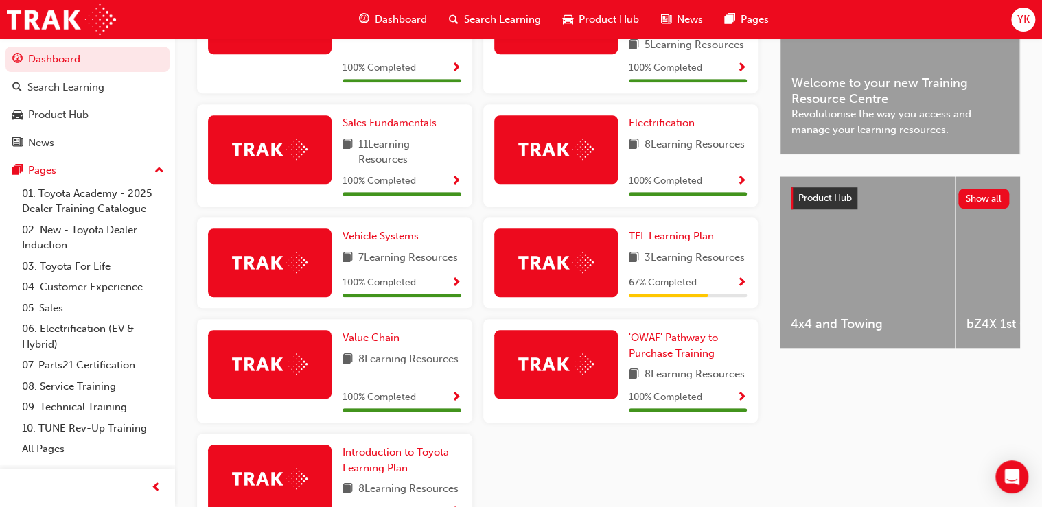
scroll to position [384, 0]
